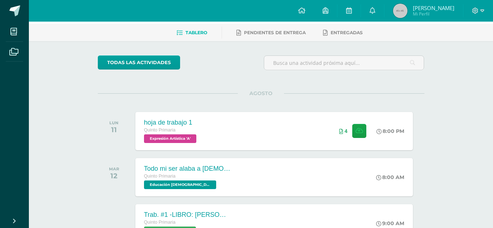
scroll to position [35, 0]
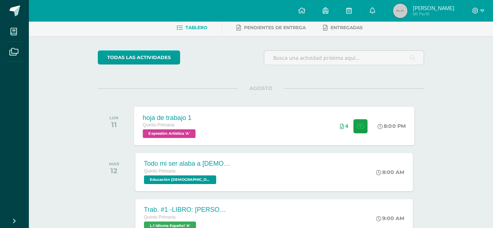
click at [338, 131] on div "4" at bounding box center [353, 126] width 45 height 39
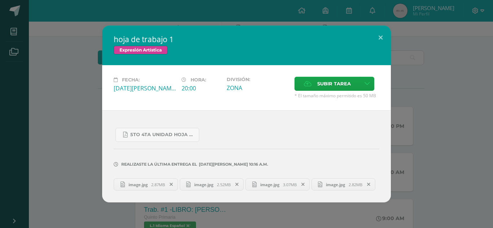
click at [422, 146] on div "hoja de trabajo 1 Expresión Artística Fecha: [DATE][PERSON_NAME] Hora: 20:00 Di…" at bounding box center [246, 114] width 487 height 177
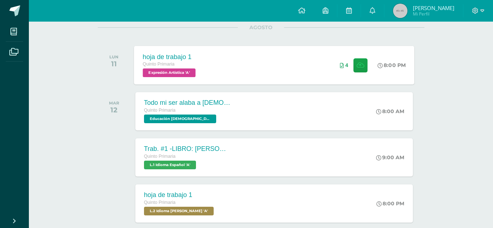
scroll to position [102, 0]
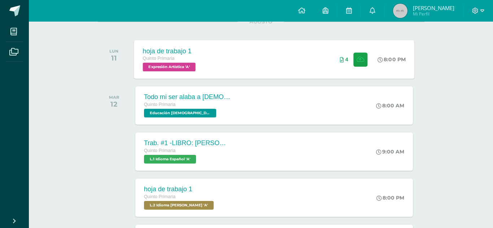
click at [271, 61] on div "hoja de trabajo 1 Quinto Primaria Expresión Artística 'A' 8:00 PM 4 hoja de tra…" at bounding box center [274, 59] width 280 height 39
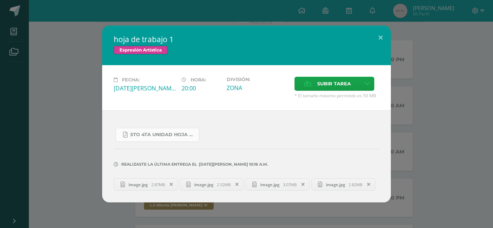
click at [195, 137] on span "5to 4ta unidad hoja de trabajo expresion.pdf" at bounding box center [162, 135] width 65 height 6
click at [345, 91] on div "Subir tarea" at bounding box center [336, 85] width 85 height 16
click at [337, 85] on span "Subir tarea" at bounding box center [334, 83] width 34 height 13
click at [0, 0] on input "Subir tarea" at bounding box center [0, 0] width 0 height 0
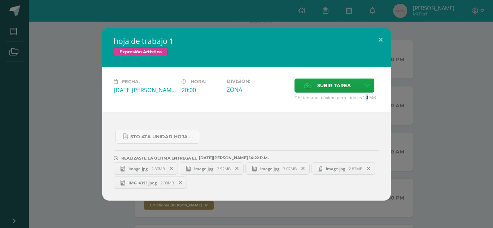
click at [220, 166] on span "2.52MB" at bounding box center [224, 168] width 14 height 5
click at [160, 181] on span "IMG_4313.jpeg" at bounding box center [142, 182] width 35 height 5
click at [0, 94] on div "hoja de trabajo 1 Expresión Artística Fecha: [DATE][PERSON_NAME] Hora: 20:00 Di…" at bounding box center [246, 114] width 493 height 228
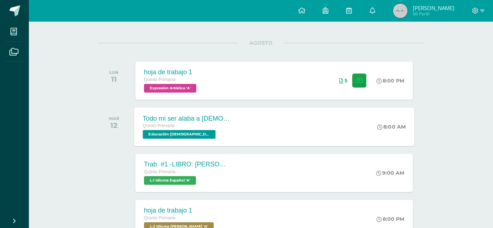
scroll to position [81, 0]
click at [182, 120] on div "Todo mi ser alaba a [DEMOGRAPHIC_DATA]" at bounding box center [186, 118] width 87 height 8
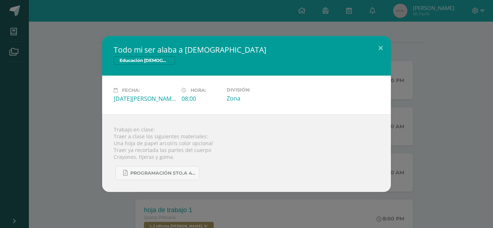
click at [453, 184] on div "Todo mi ser alaba a [DEMOGRAPHIC_DATA] Educación [DEMOGRAPHIC_DATA] Fecha: [DAT…" at bounding box center [246, 114] width 487 height 156
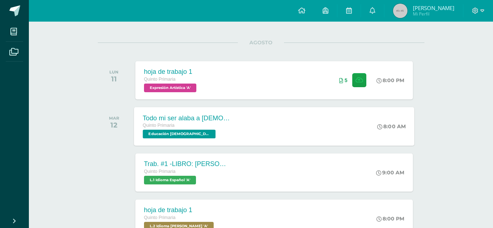
click at [237, 131] on div "Todo mi ser alaba a [DEMOGRAPHIC_DATA] Quinto Primaria Educación [DEMOGRAPHIC_D…" at bounding box center [274, 126] width 280 height 39
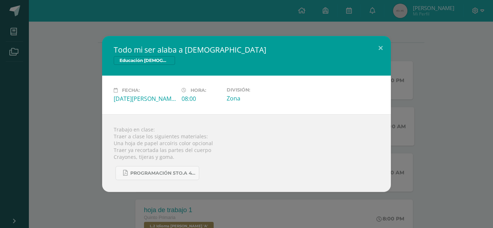
click at [237, 131] on div "Trabajo en clase: Traer a clase los siguientes materiales: Una hoja de papel ar…" at bounding box center [246, 153] width 289 height 78
